Goal: Task Accomplishment & Management: Use online tool/utility

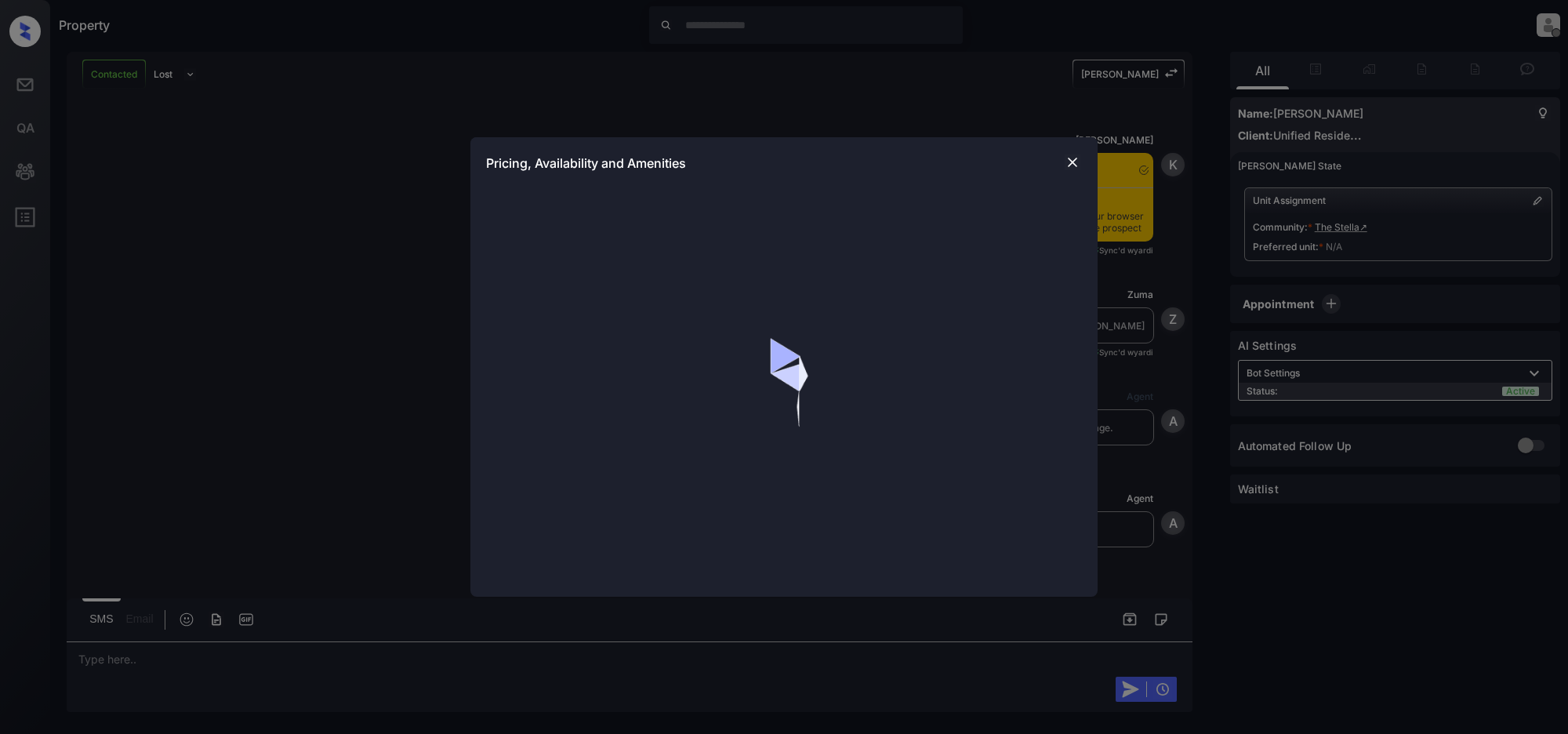
scroll to position [743, 0]
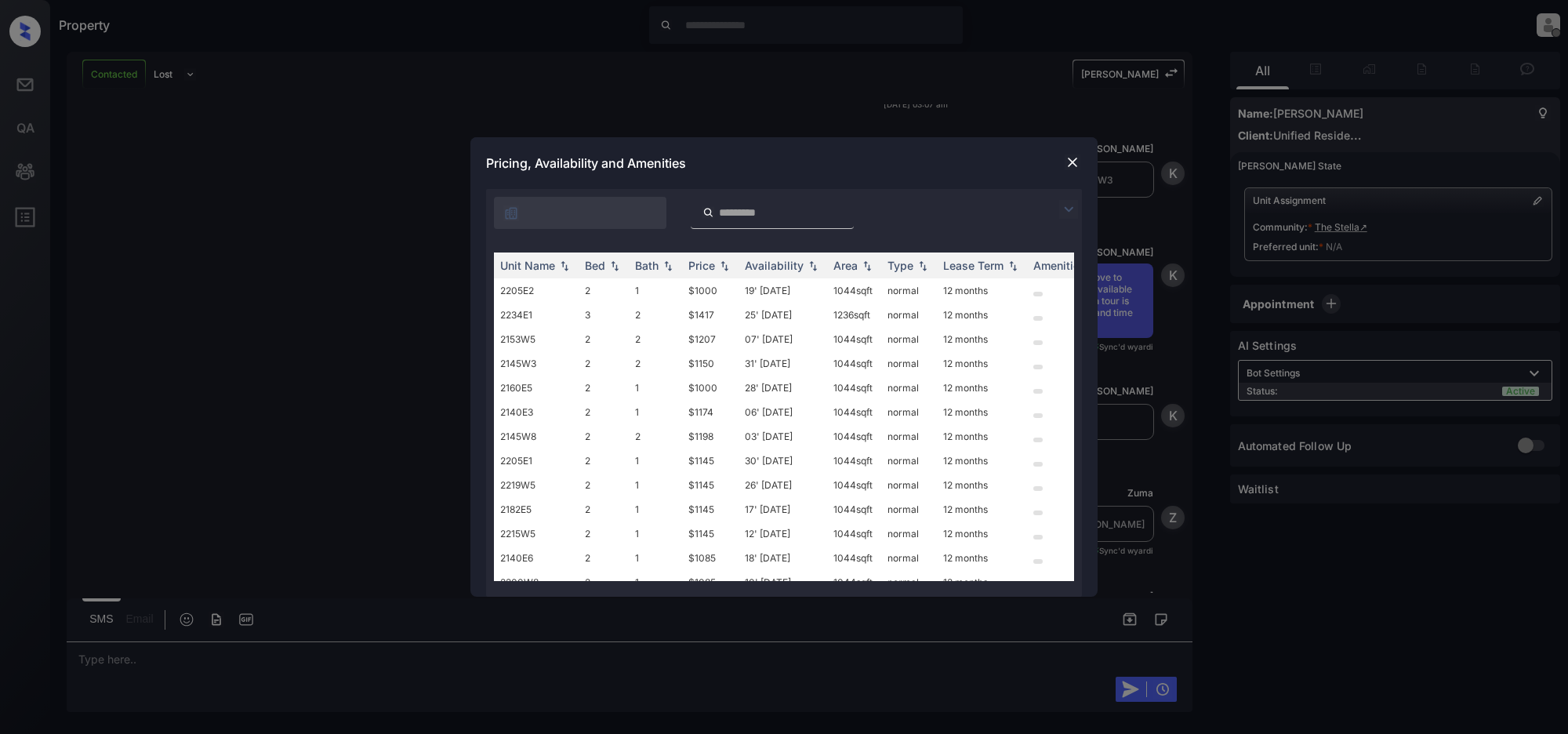
click at [739, 213] on input "search" at bounding box center [781, 213] width 129 height 14
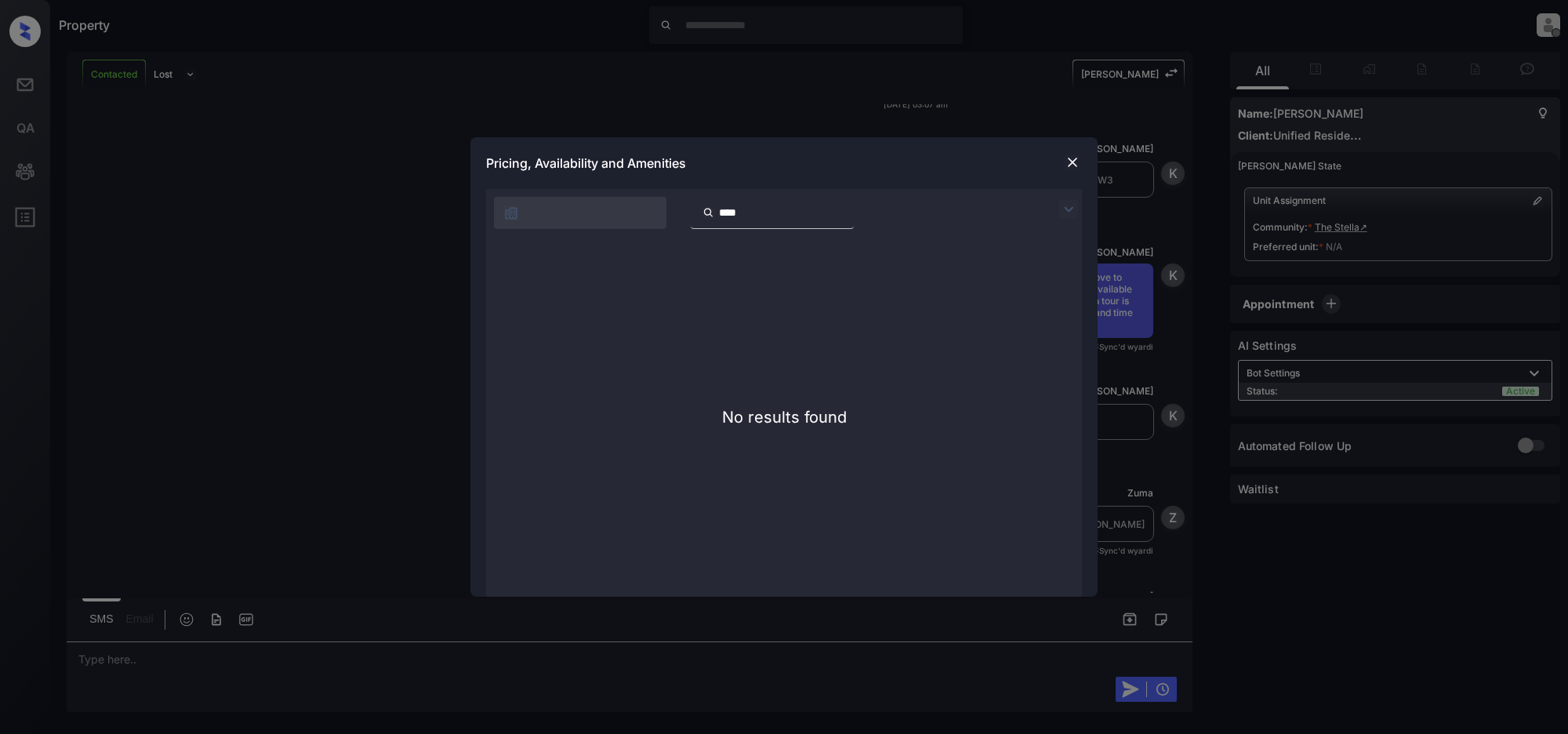
click at [769, 212] on input "****" at bounding box center [781, 213] width 129 height 14
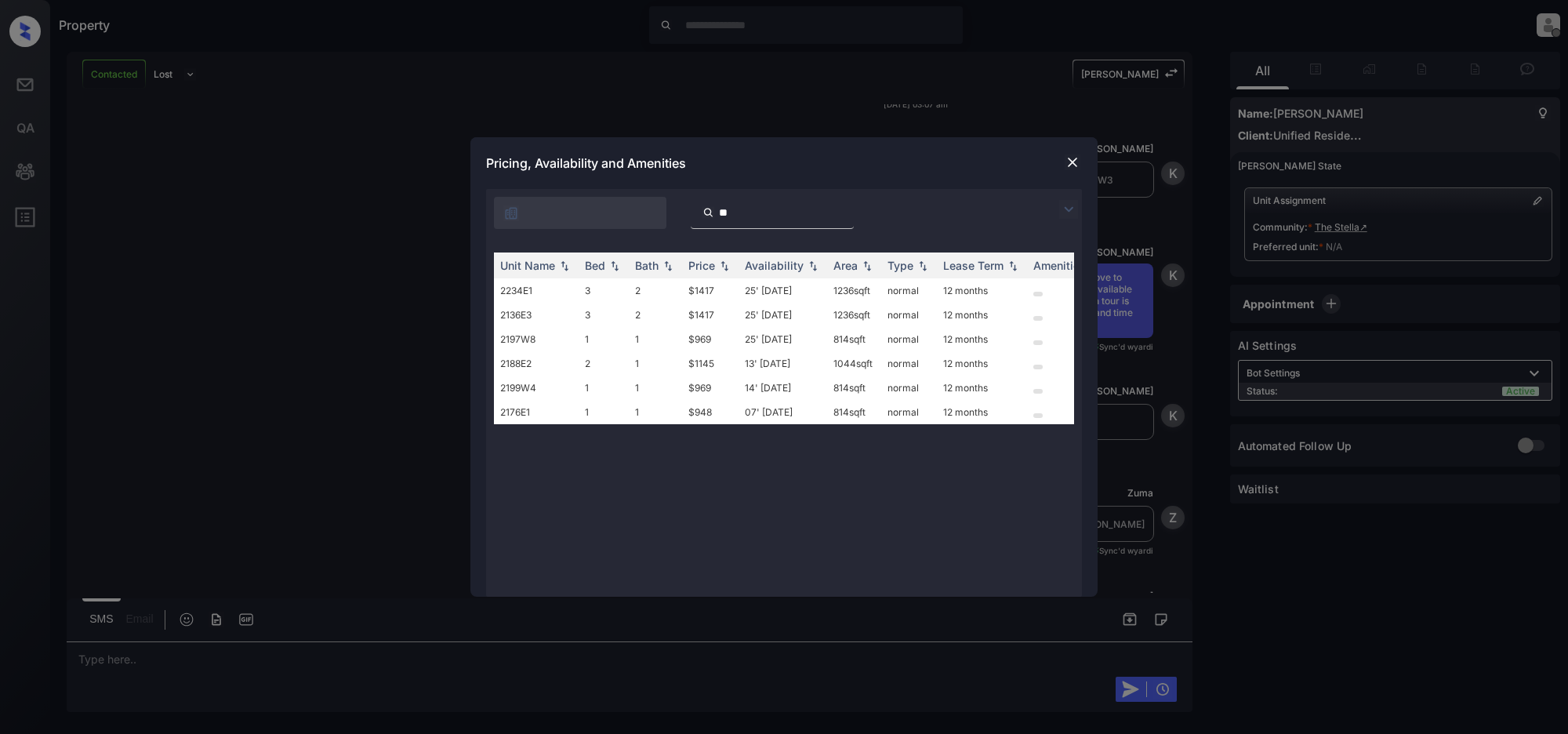
type input "*"
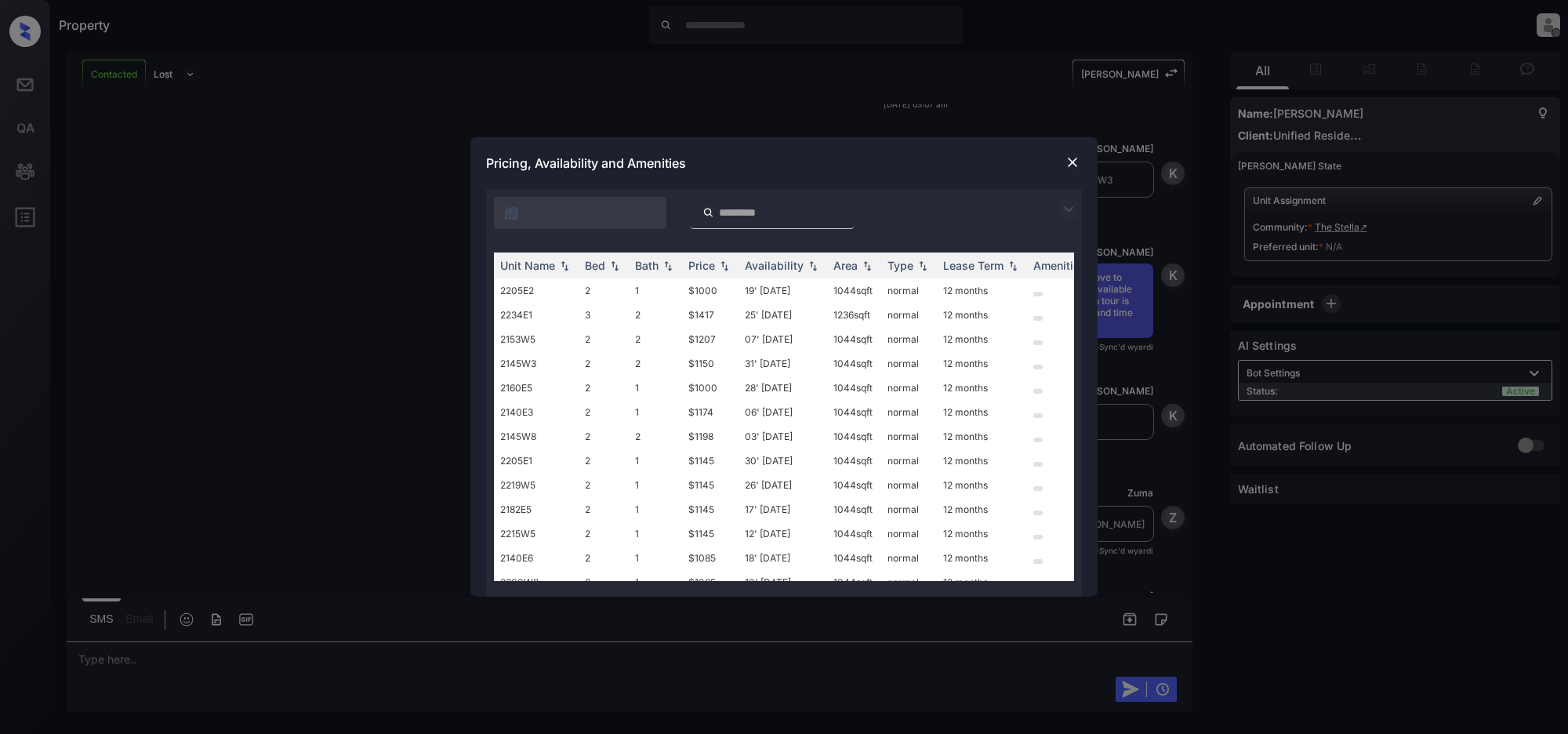
click at [1068, 206] on img at bounding box center [1068, 209] width 19 height 19
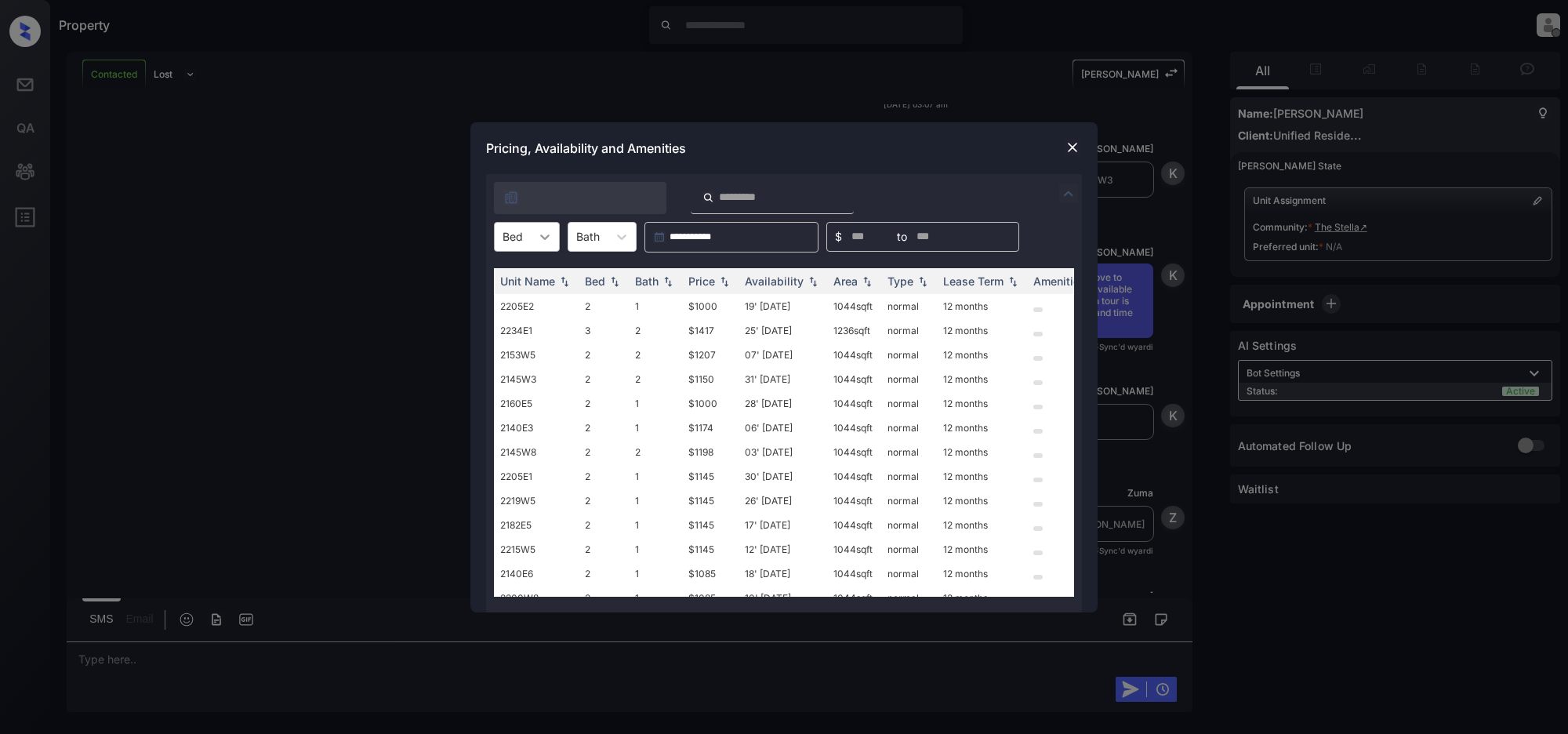
click at [551, 236] on icon at bounding box center [544, 236] width 15 height 15
click at [514, 330] on div "3" at bounding box center [526, 331] width 66 height 28
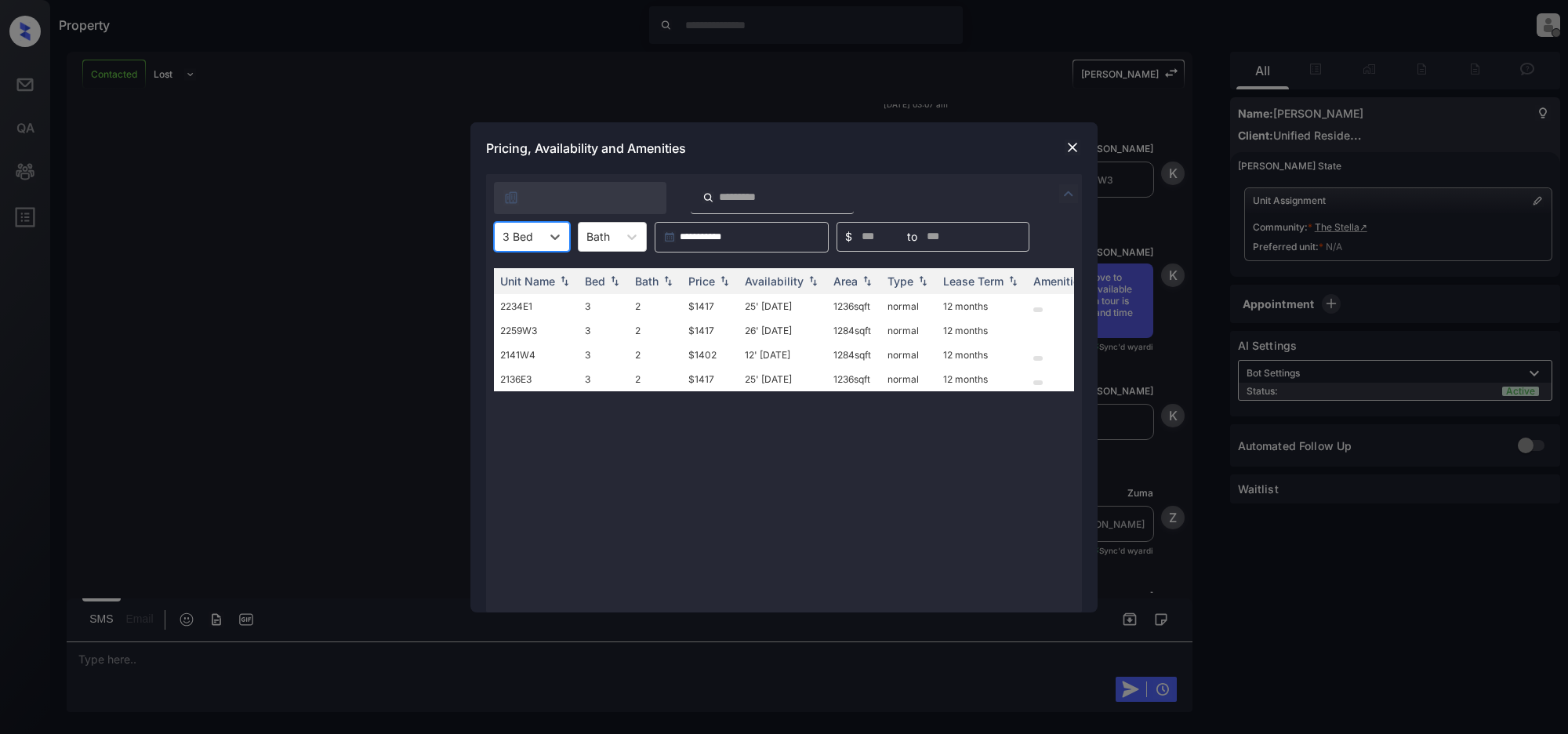
click at [1079, 149] on img at bounding box center [1072, 148] width 15 height 15
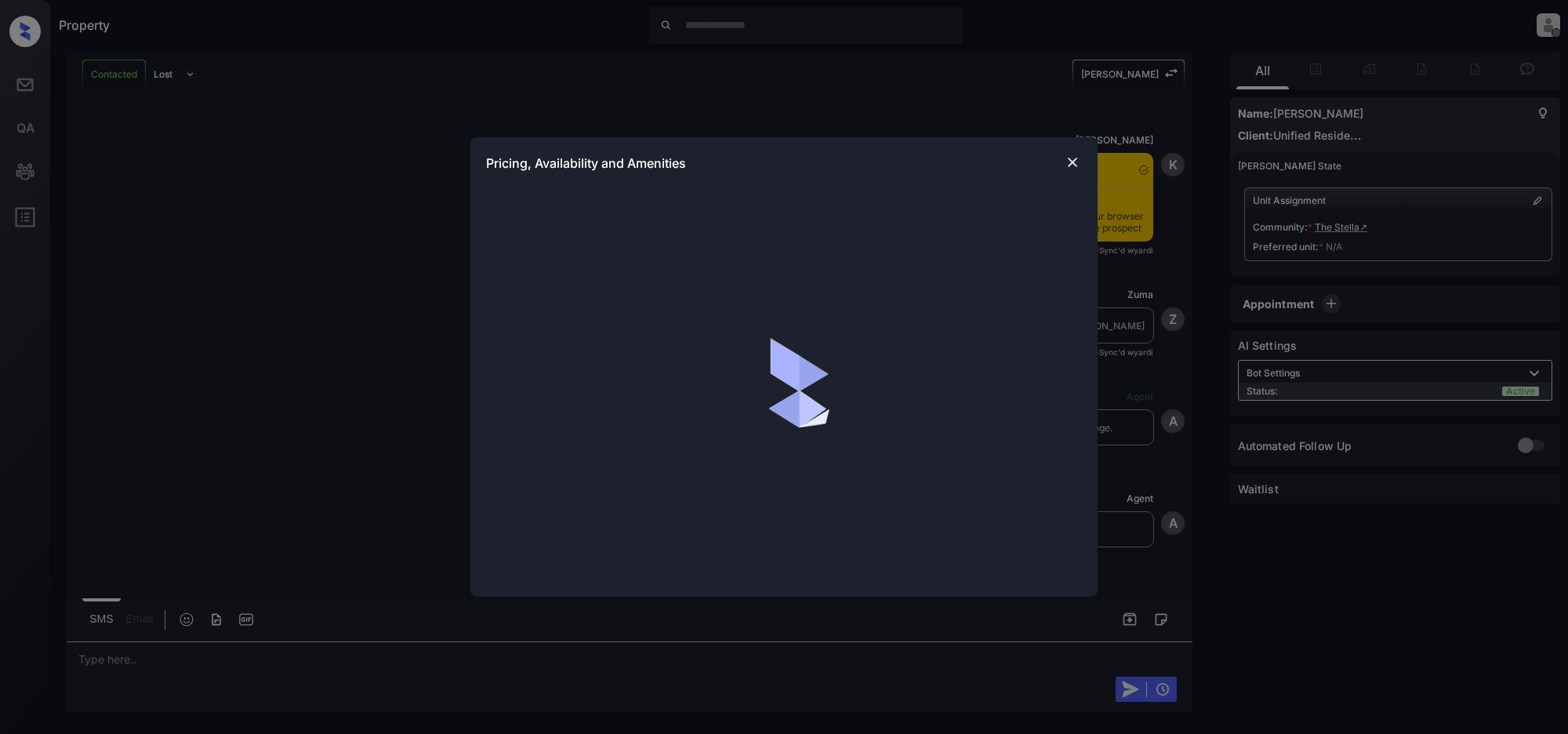
scroll to position [950, 0]
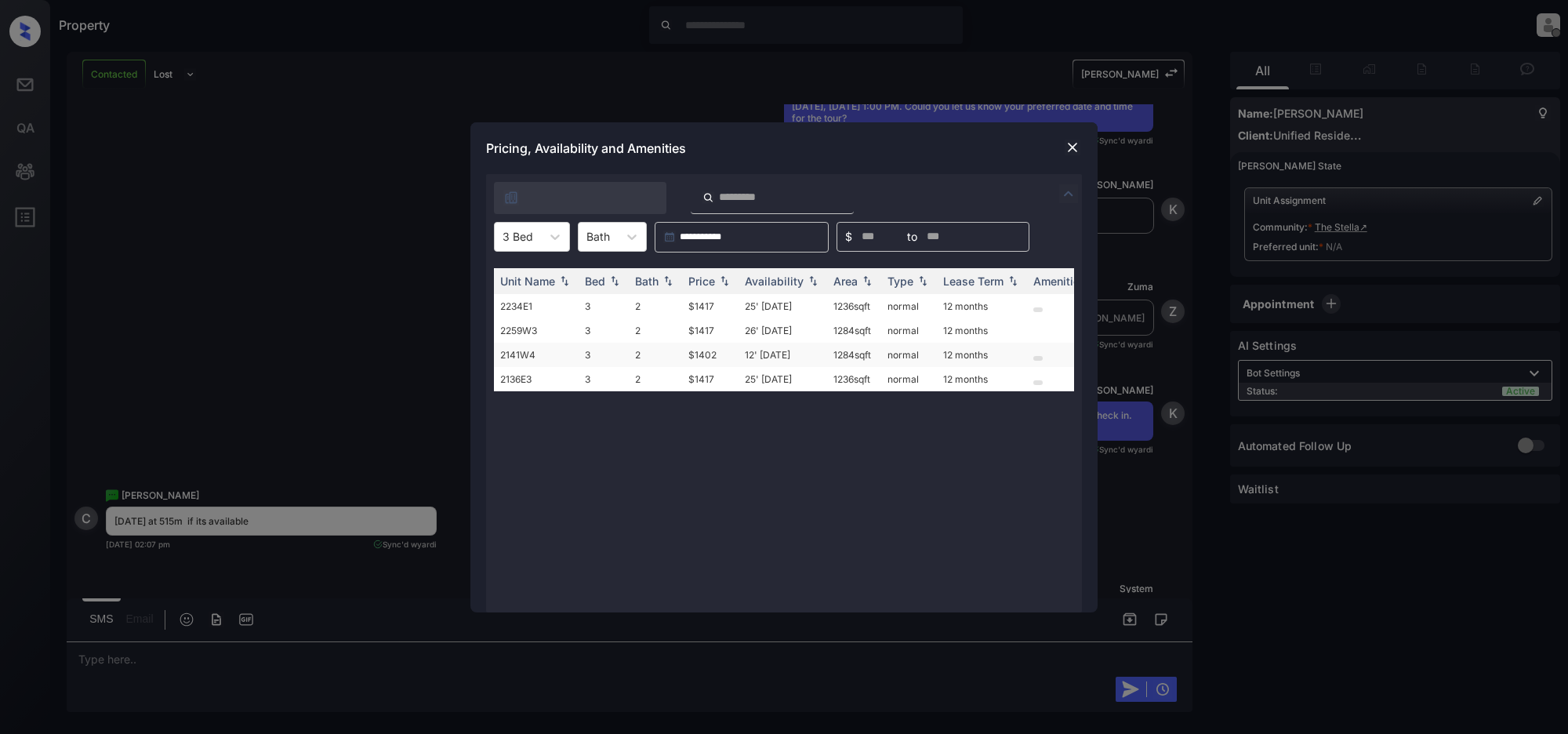
click at [700, 353] on td "$1402" at bounding box center [710, 355] width 56 height 24
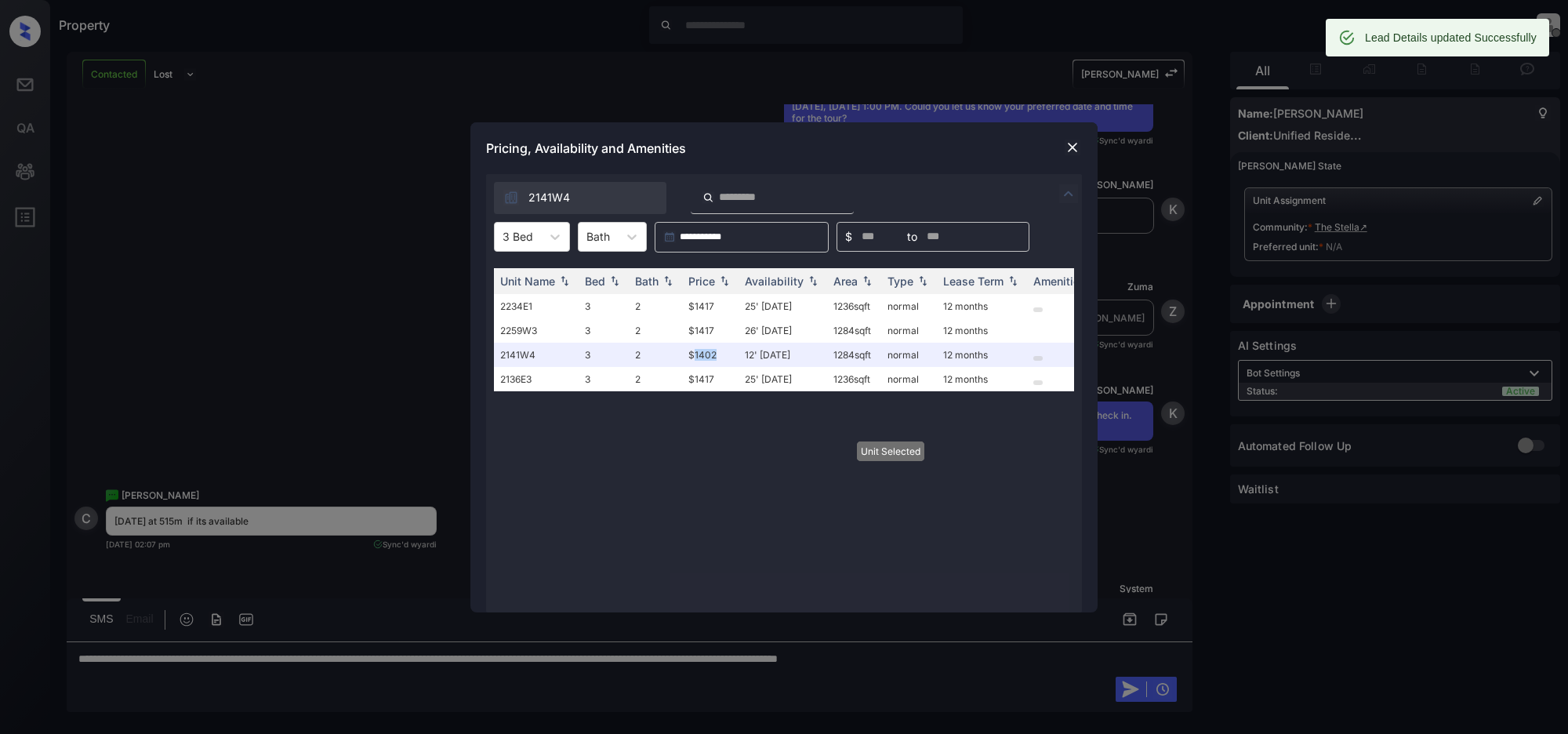
click at [1070, 147] on img at bounding box center [1072, 148] width 15 height 15
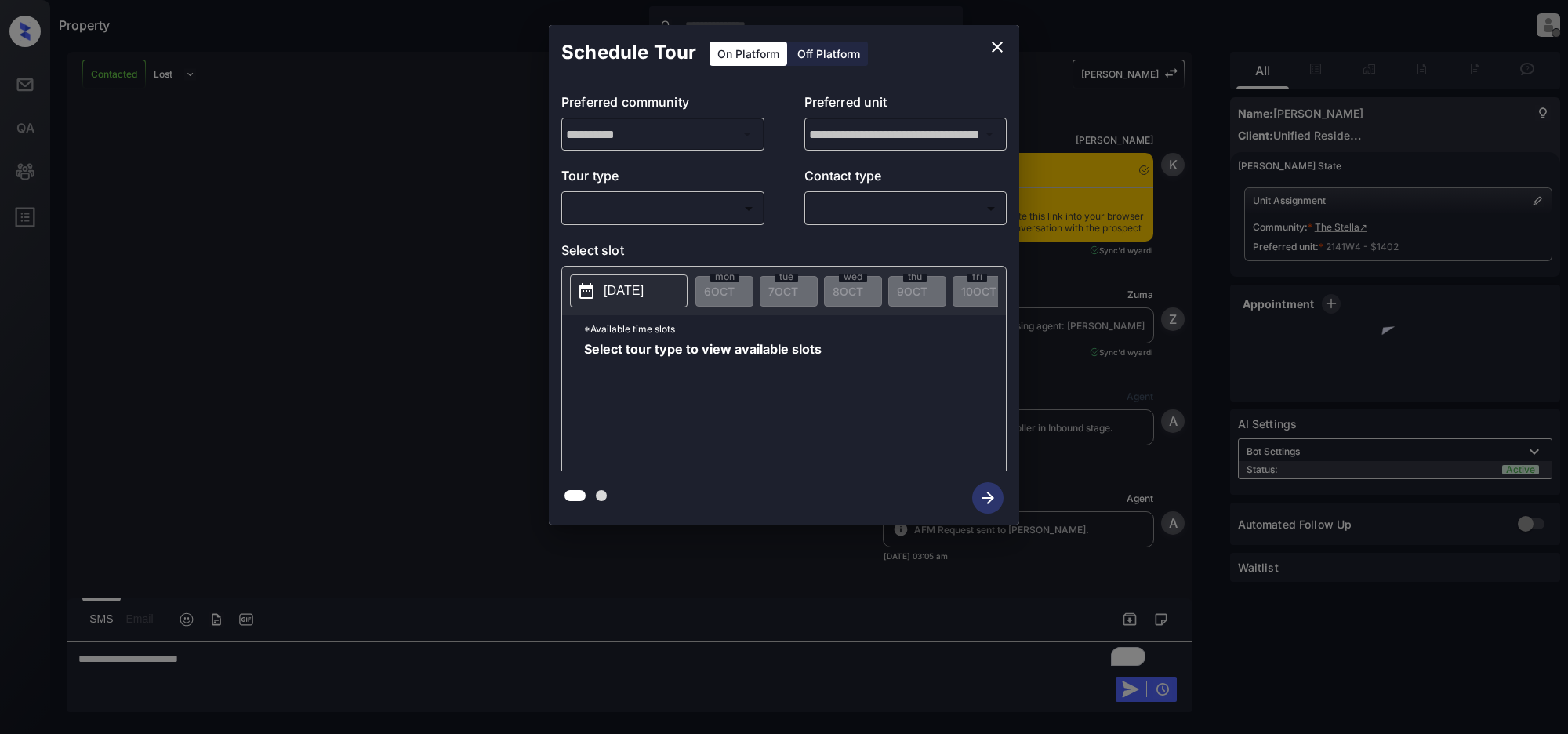
scroll to position [3641, 0]
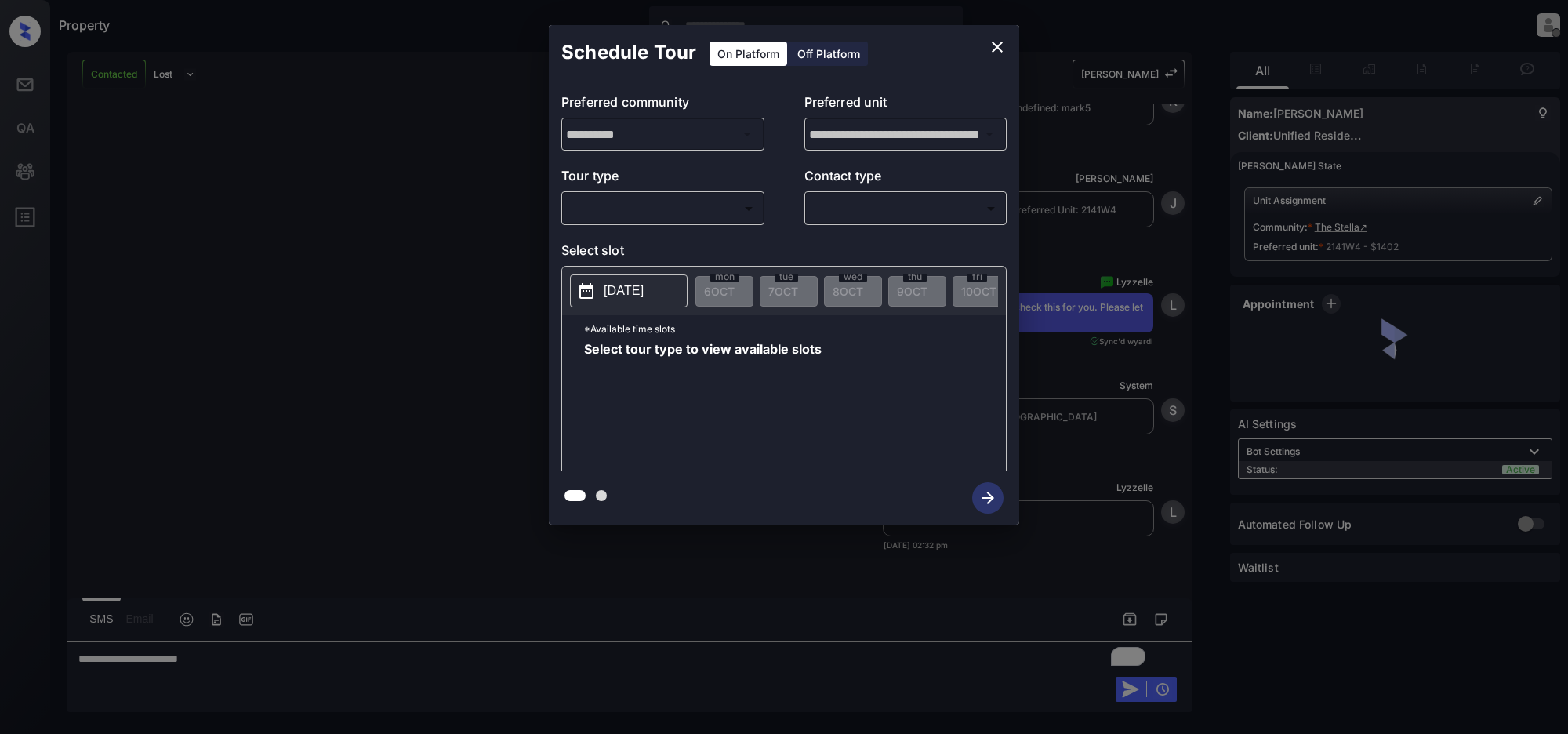
click at [660, 198] on body "Property [PERSON_NAME] Offline Set yourself online Set yourself on break Profil…" at bounding box center [784, 367] width 1568 height 734
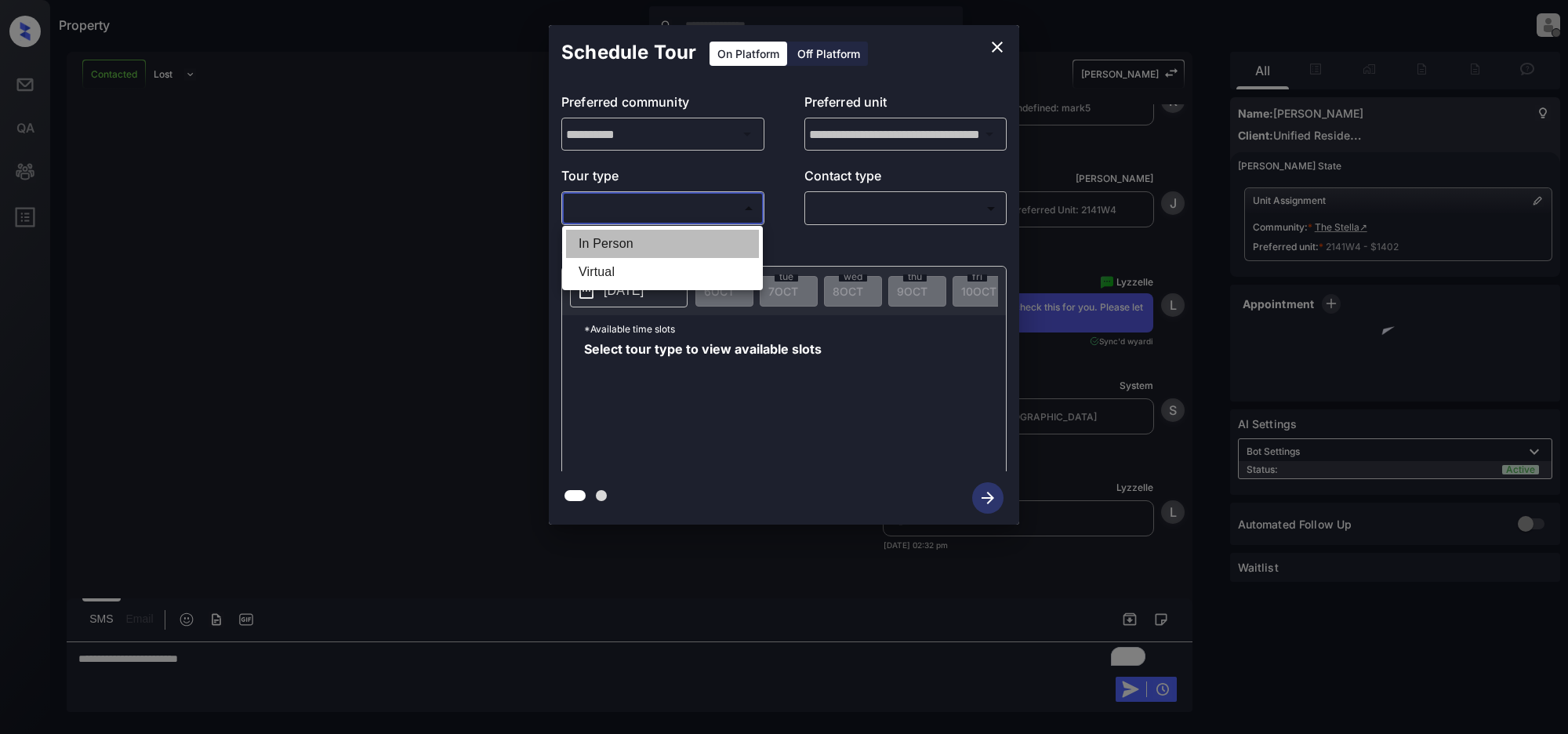
drag, startPoint x: 613, startPoint y: 236, endPoint x: 812, endPoint y: 193, distance: 203.6
click at [613, 236] on li "In Person" at bounding box center [662, 243] width 193 height 28
type input "********"
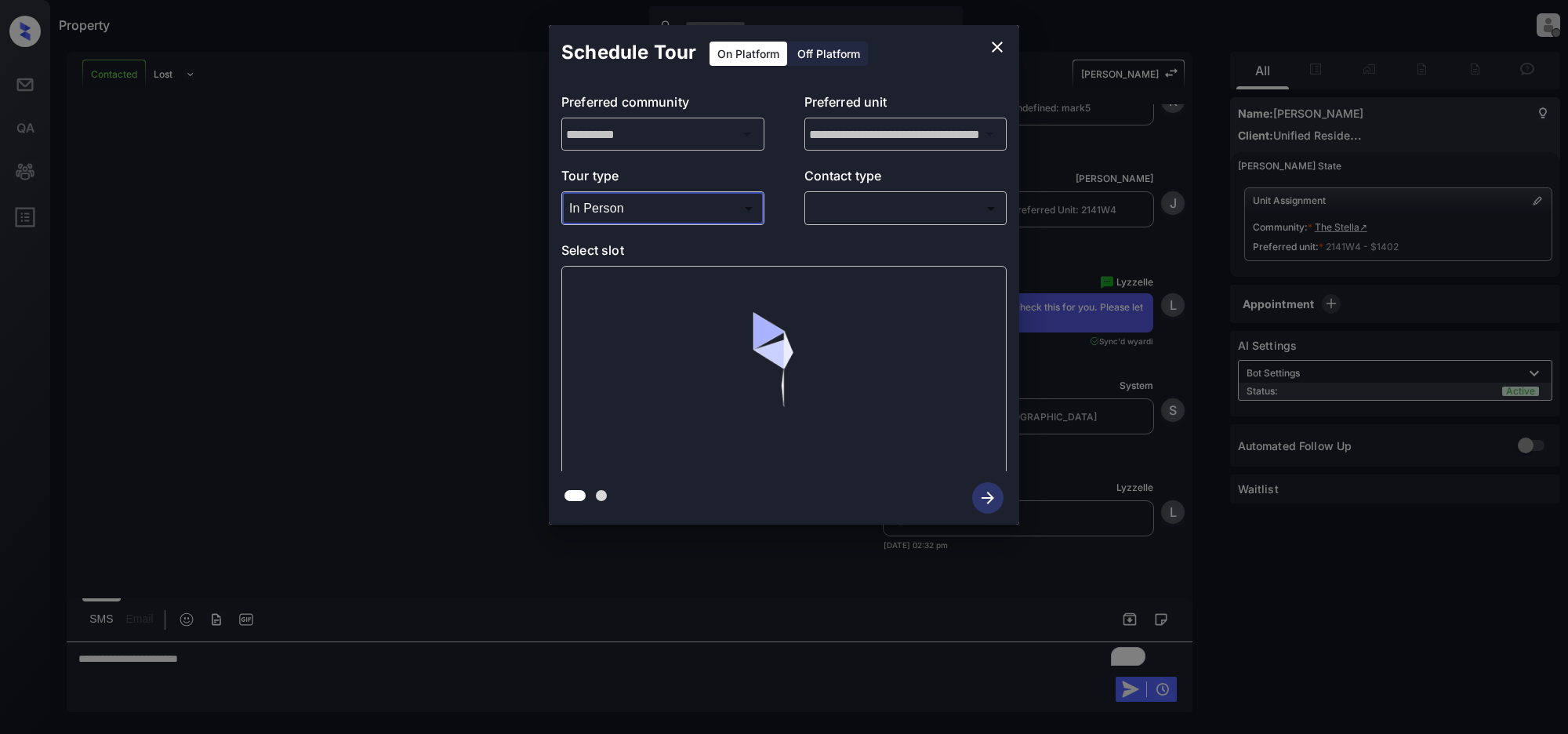
click at [862, 197] on body "Property [PERSON_NAME] Offline Set yourself online Set yourself on break Profil…" at bounding box center [784, 367] width 1568 height 734
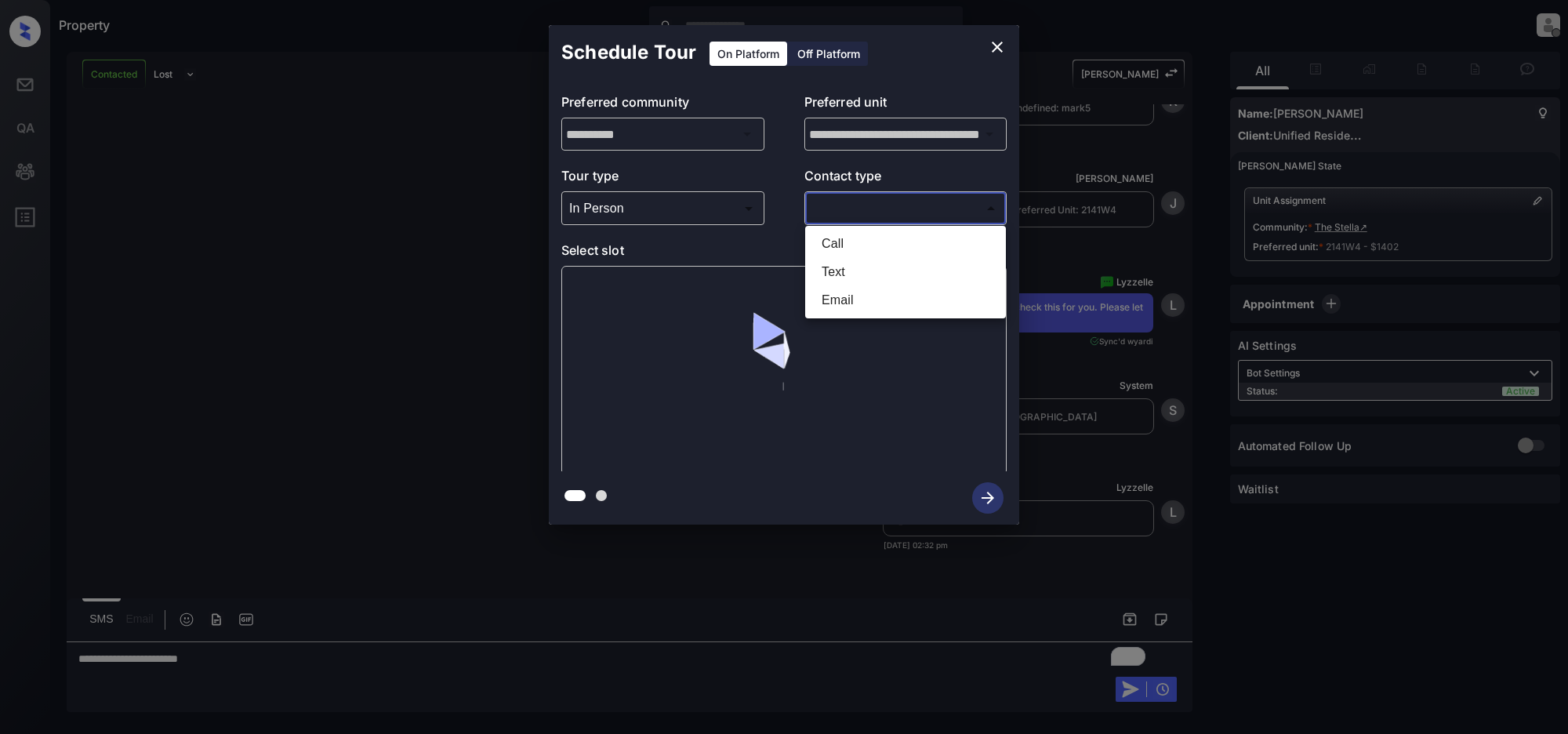
click at [864, 261] on li "Text" at bounding box center [905, 271] width 193 height 28
type input "****"
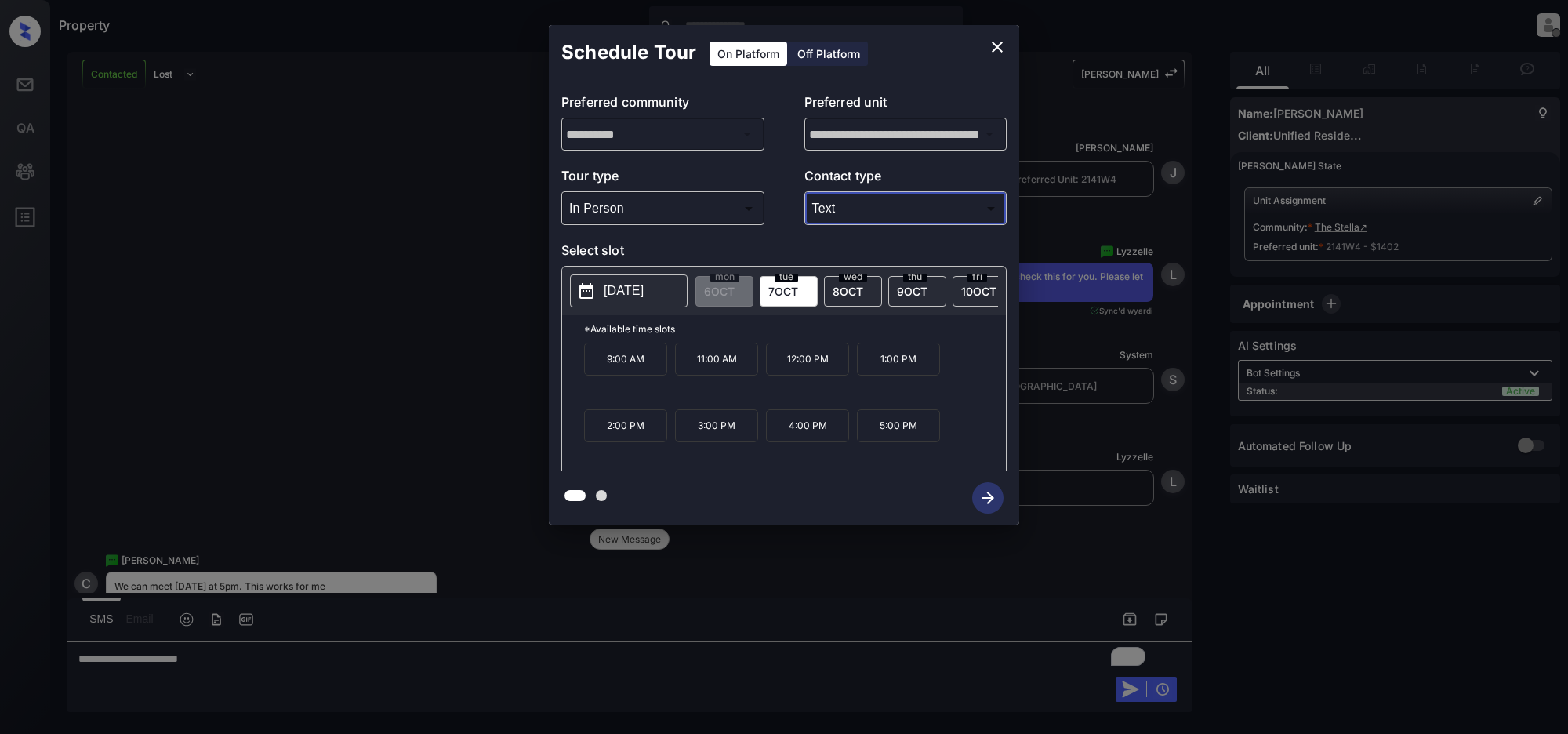
click at [1000, 48] on icon "close" at bounding box center [997, 47] width 19 height 19
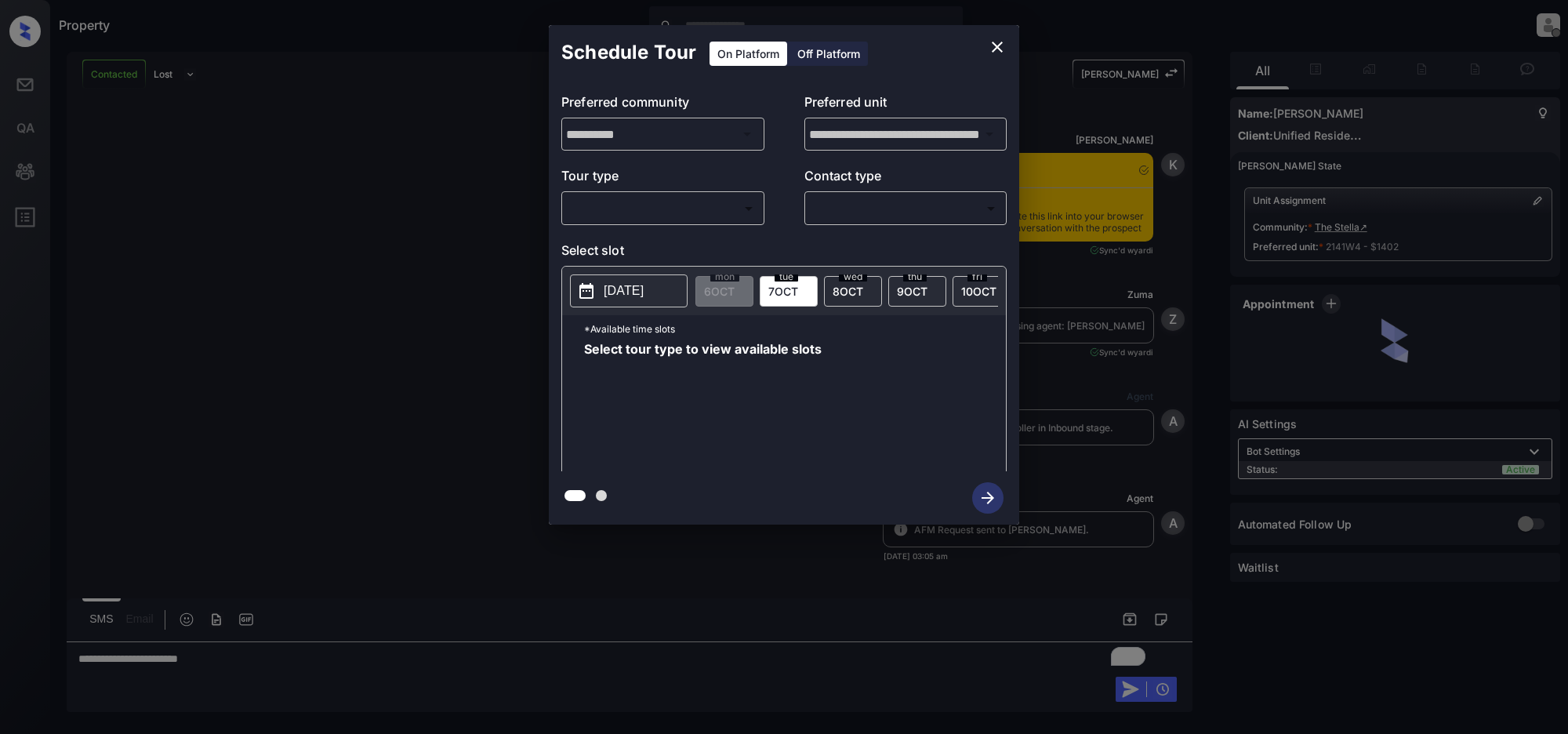
scroll to position [3941, 0]
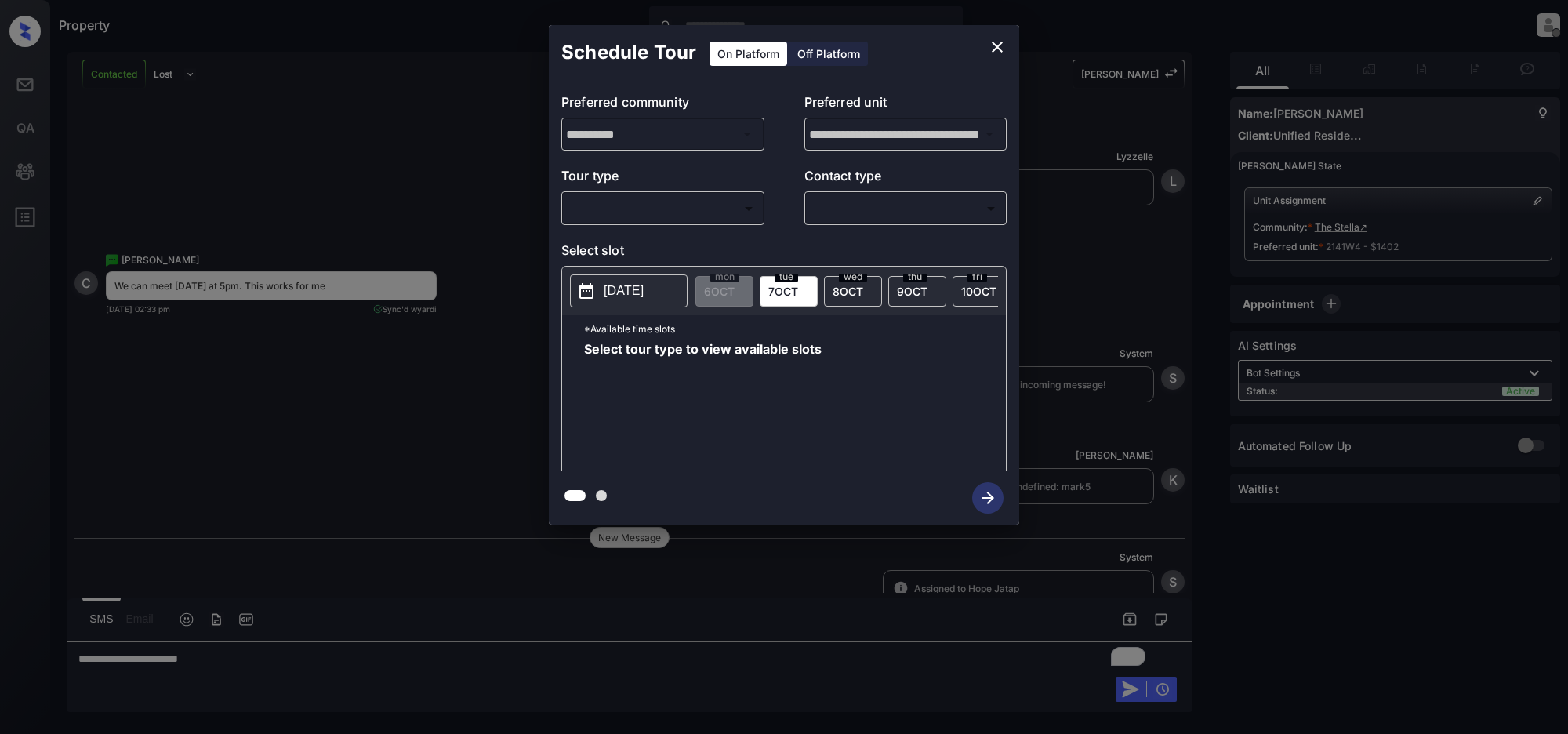
click at [722, 210] on body "Property [PERSON_NAME] Offline Set yourself online Set yourself on break Profil…" at bounding box center [784, 367] width 1568 height 734
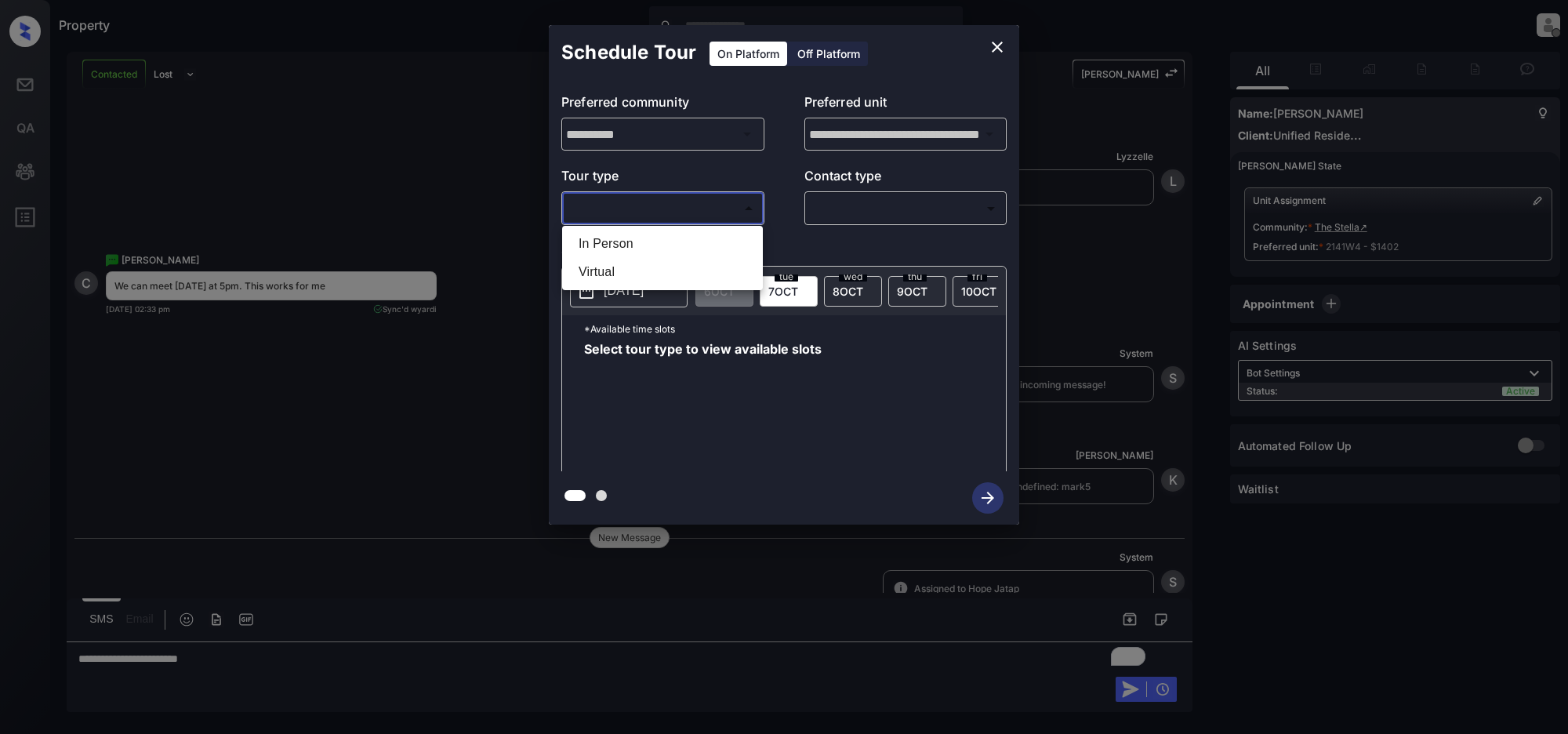
drag, startPoint x: 594, startPoint y: 242, endPoint x: 598, endPoint y: 299, distance: 57.1
click at [594, 246] on li "In Person" at bounding box center [662, 243] width 193 height 28
type input "********"
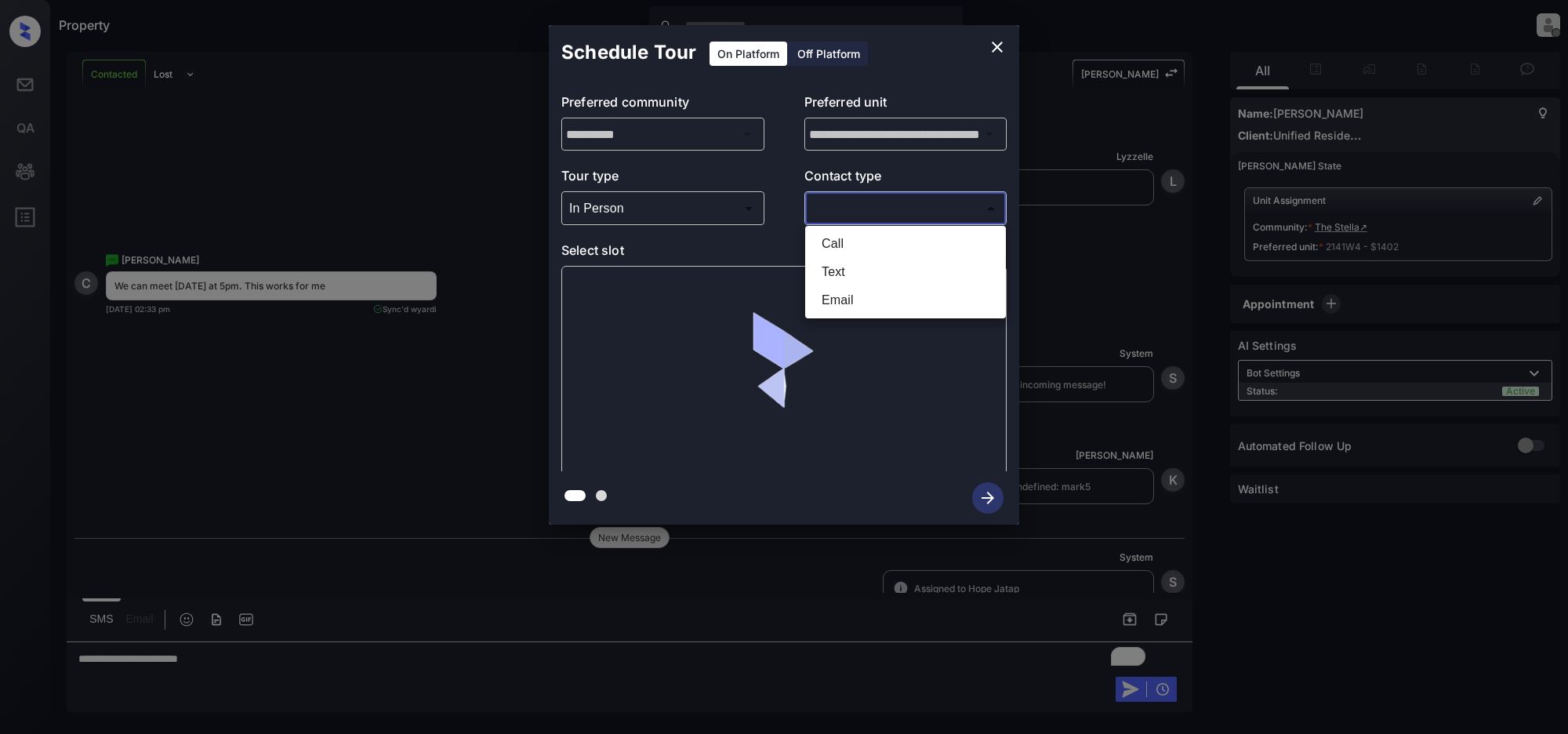
click at [852, 210] on body "Property [PERSON_NAME] Offline Set yourself online Set yourself on break Profil…" at bounding box center [784, 367] width 1568 height 734
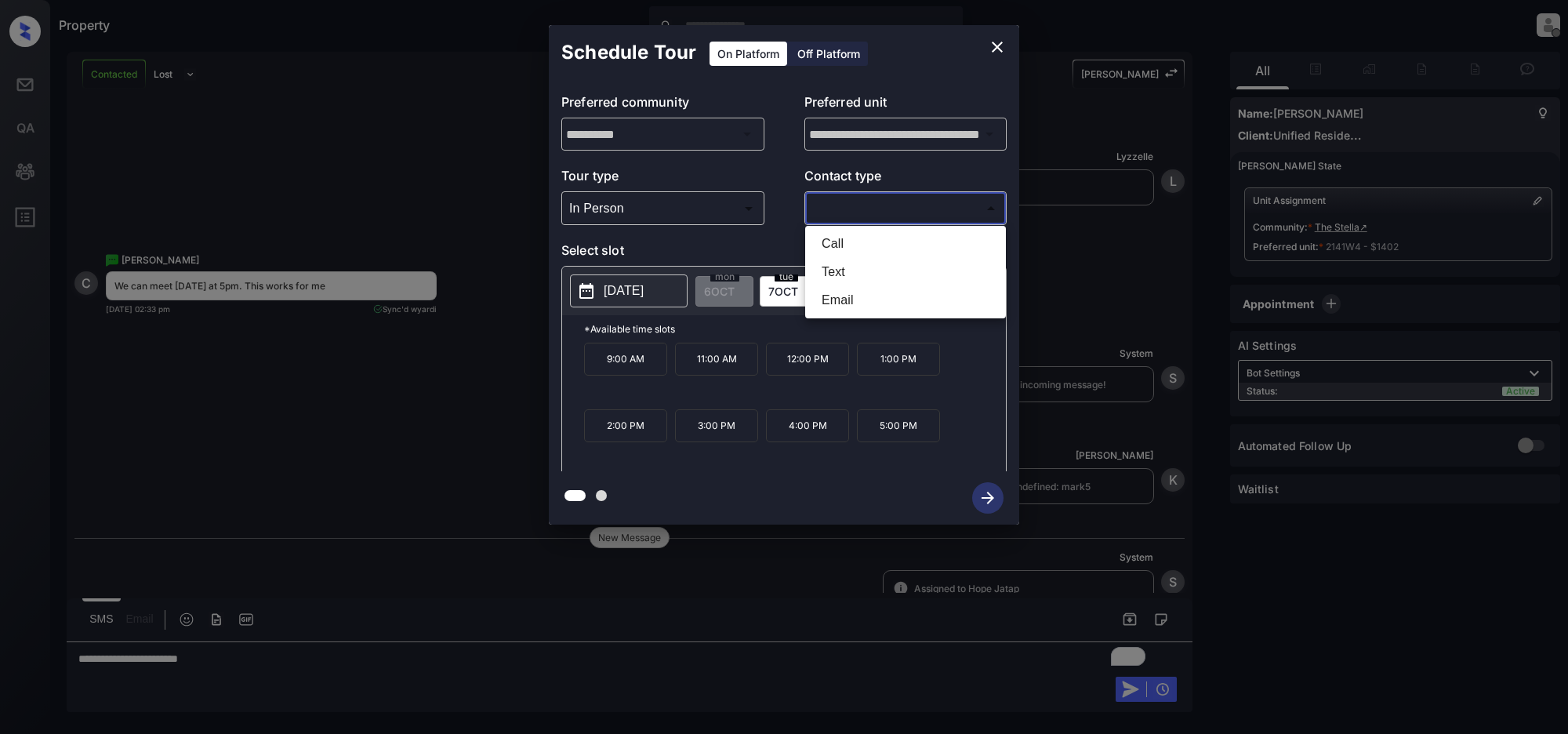
drag, startPoint x: 832, startPoint y: 267, endPoint x: 823, endPoint y: 273, distance: 10.8
click at [833, 266] on li "Text" at bounding box center [905, 271] width 193 height 28
type input "****"
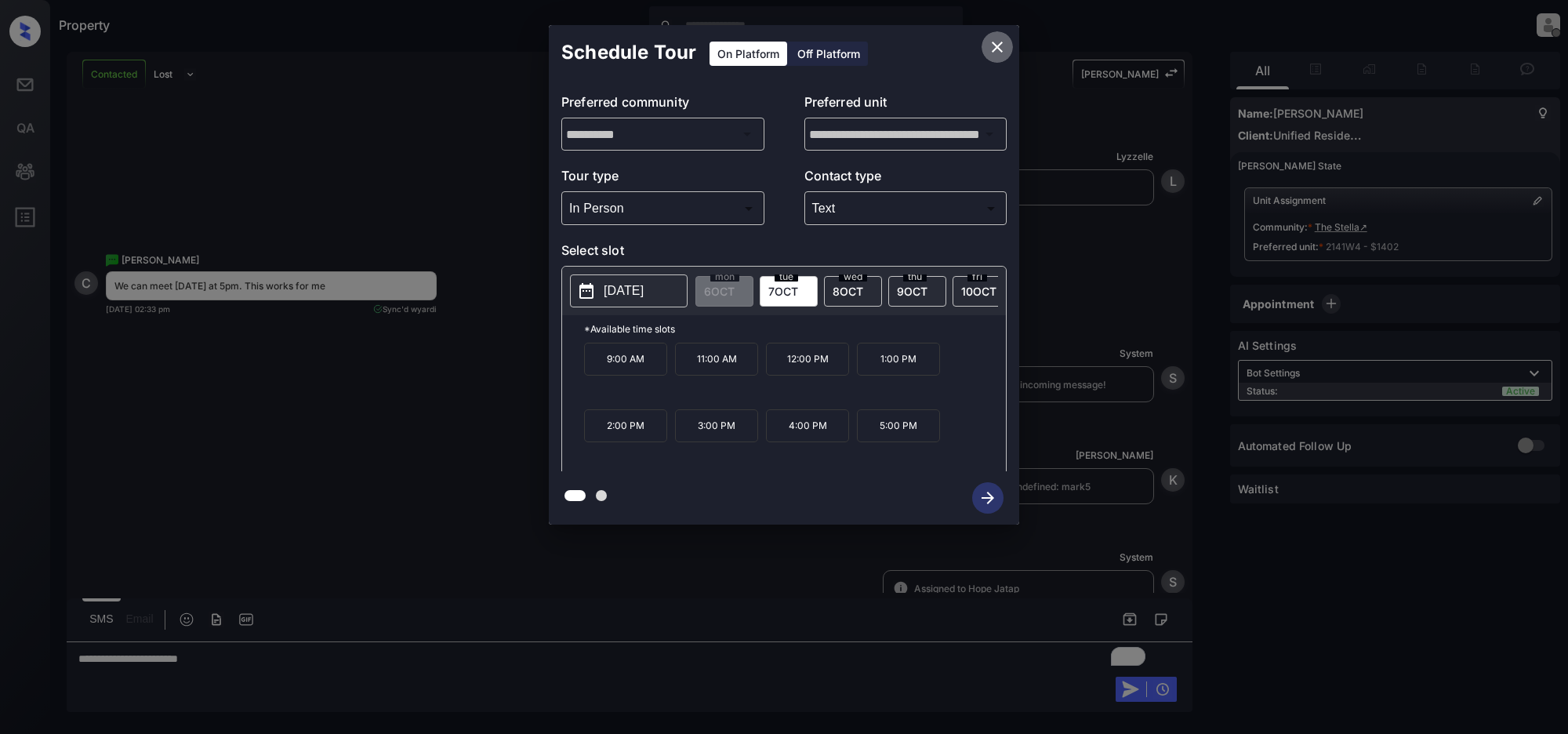
click at [999, 48] on icon "close" at bounding box center [997, 47] width 19 height 19
